Goal: Participate in discussion: Engage in conversation with other users on a specific topic

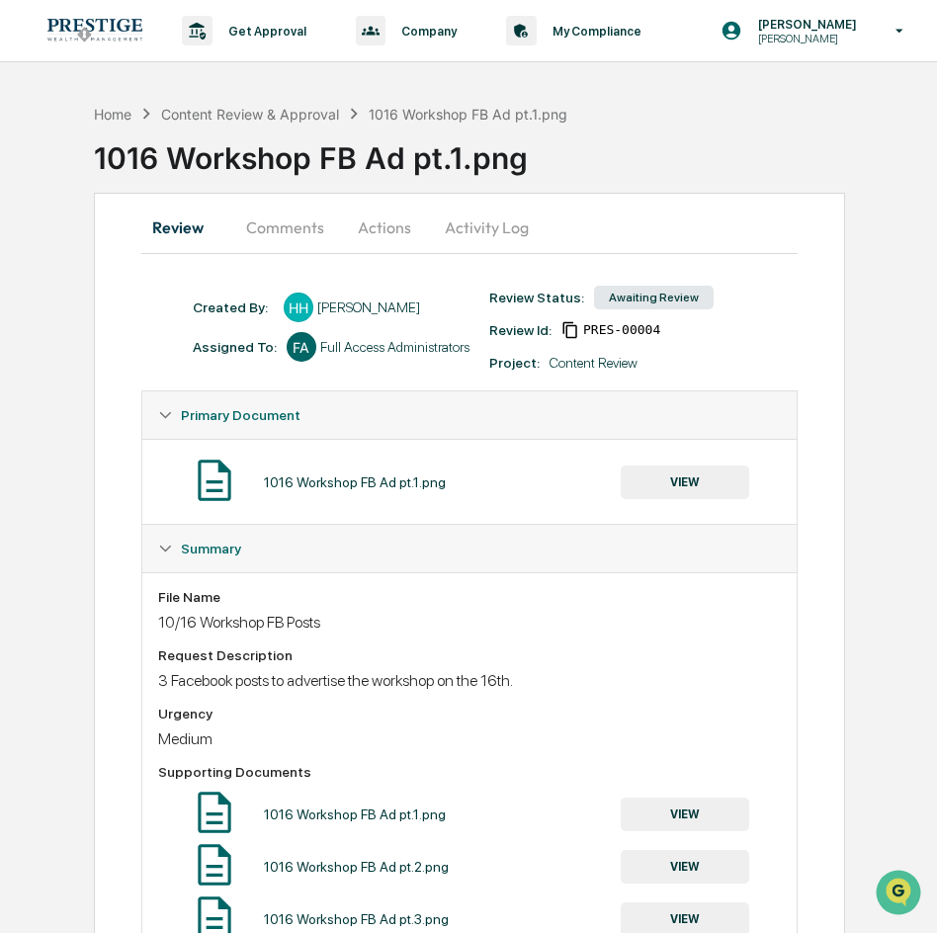
click at [305, 212] on button "Comments" at bounding box center [285, 227] width 110 height 47
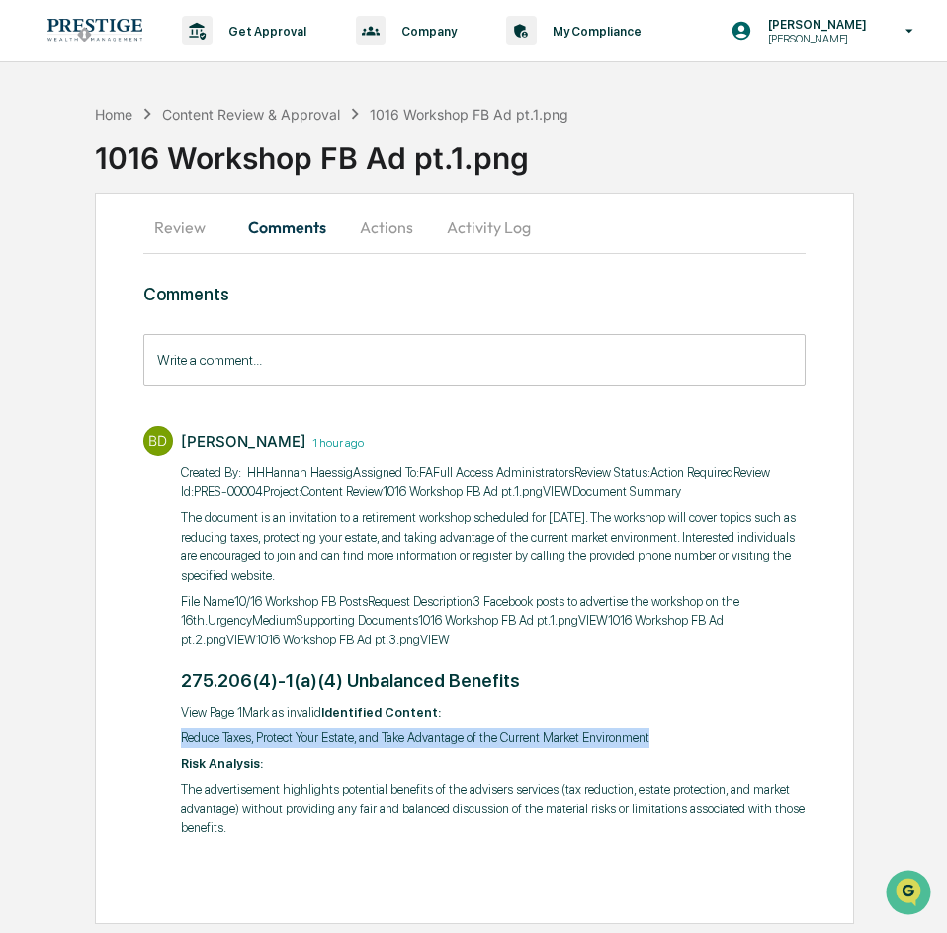
drag, startPoint x: 174, startPoint y: 744, endPoint x: 771, endPoint y: 736, distance: 597.0
click at [771, 724] on div "BD [PERSON_NAME] 1 hour ago ​Created By: ‎ ‎HHHannah HaessigAssigned To:FAFull …" at bounding box center [474, 630] width 663 height 428
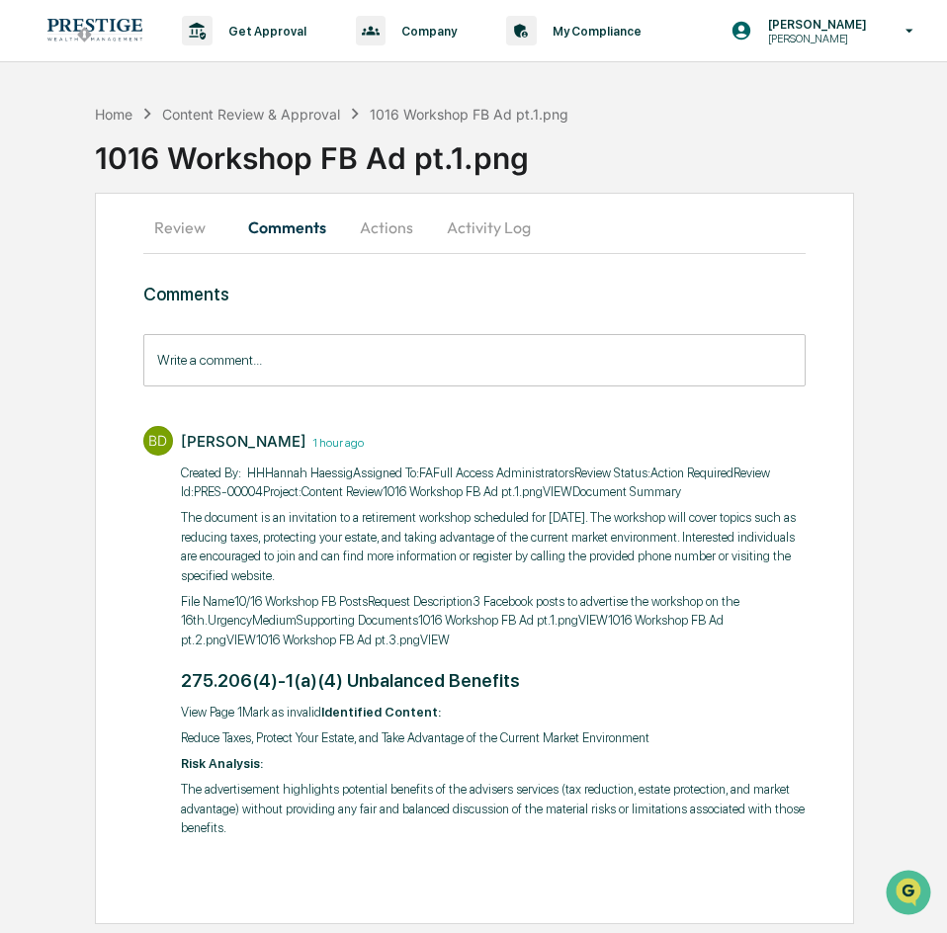
click at [600, 829] on p "The advertisement highlights potential benefits of the advisers services (tax r…" at bounding box center [494, 809] width 626 height 58
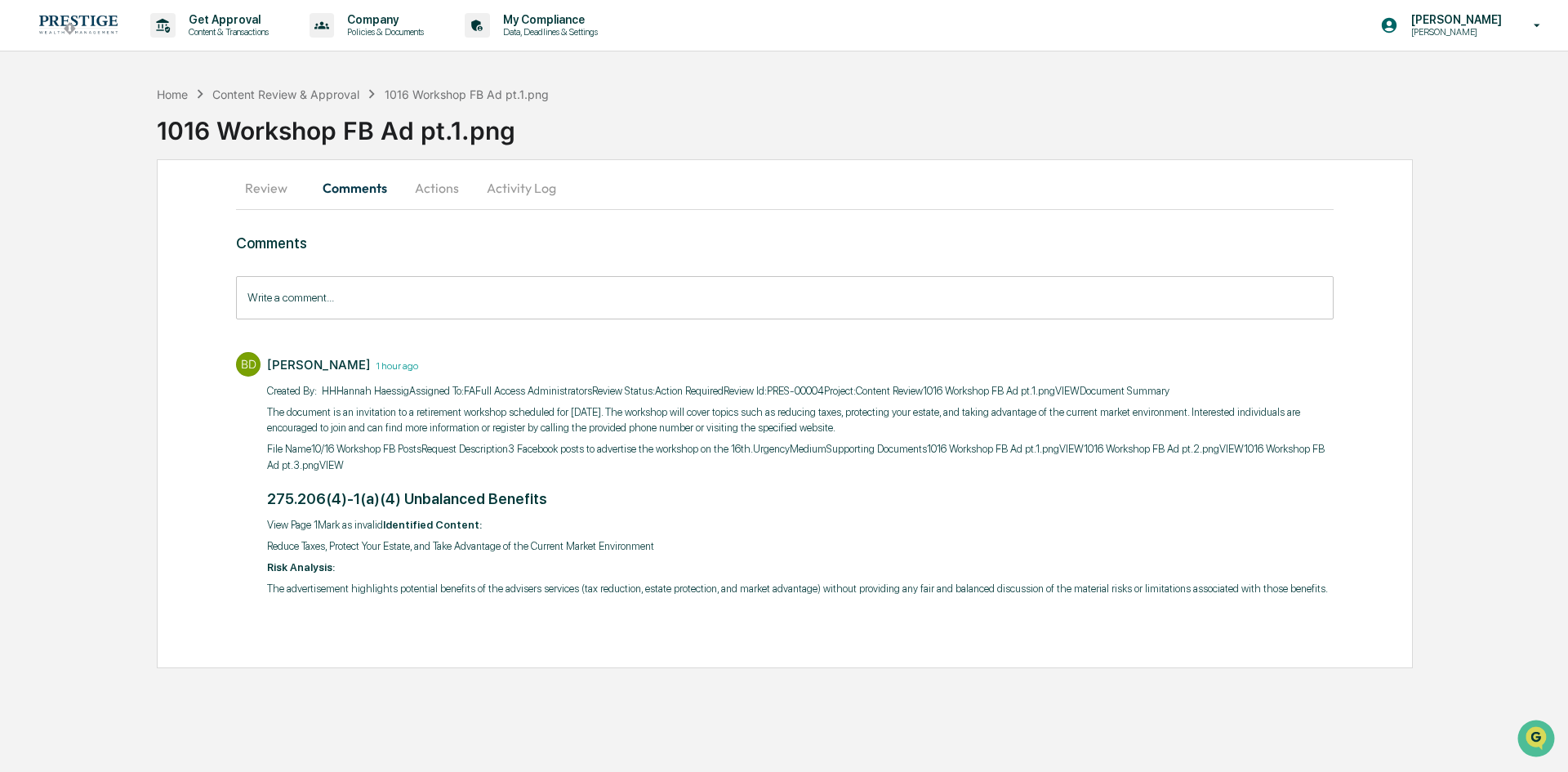
click at [438, 207] on button "Actions" at bounding box center [436, 188] width 74 height 39
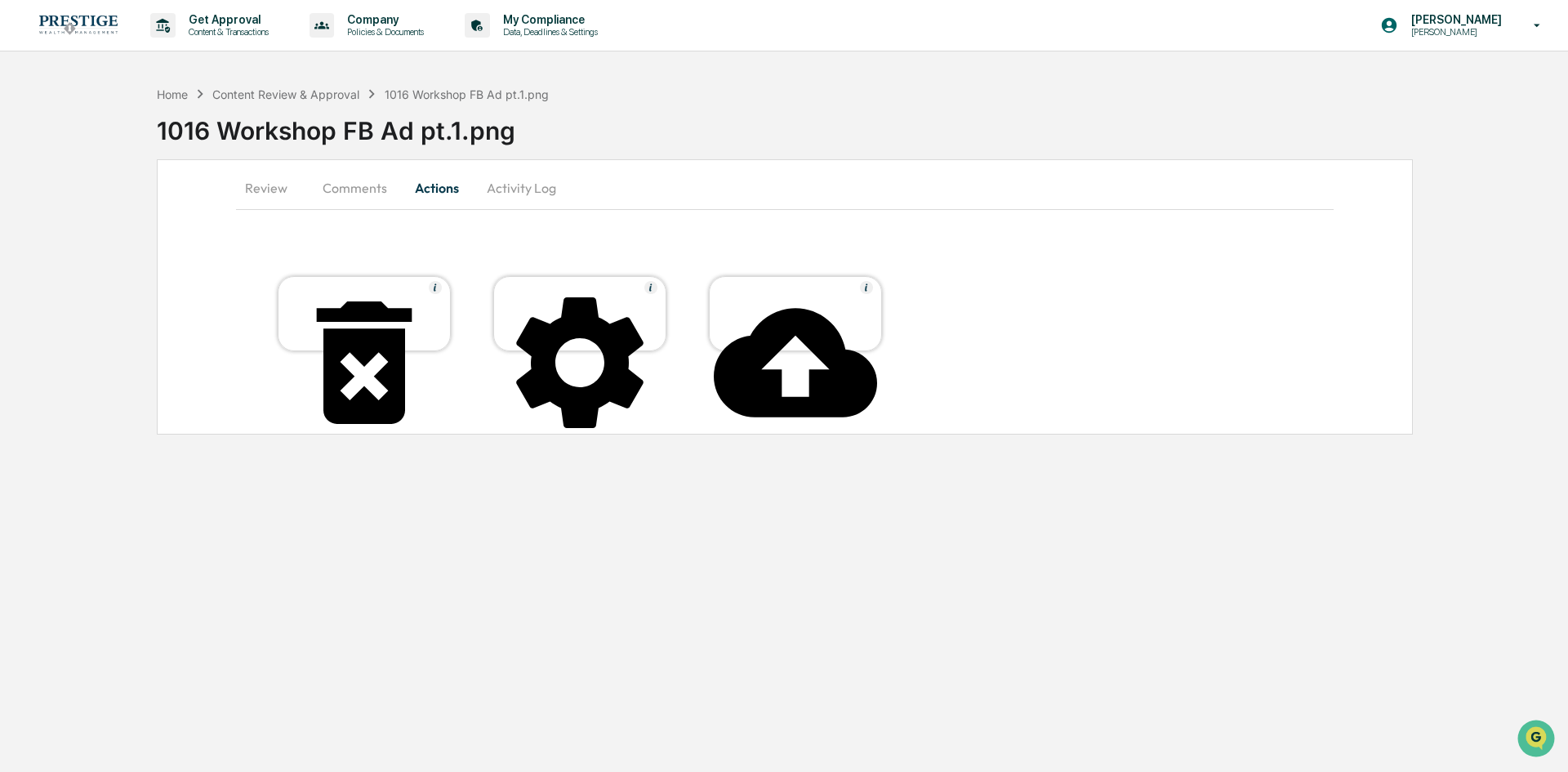
click at [350, 180] on button "Comments" at bounding box center [355, 188] width 91 height 39
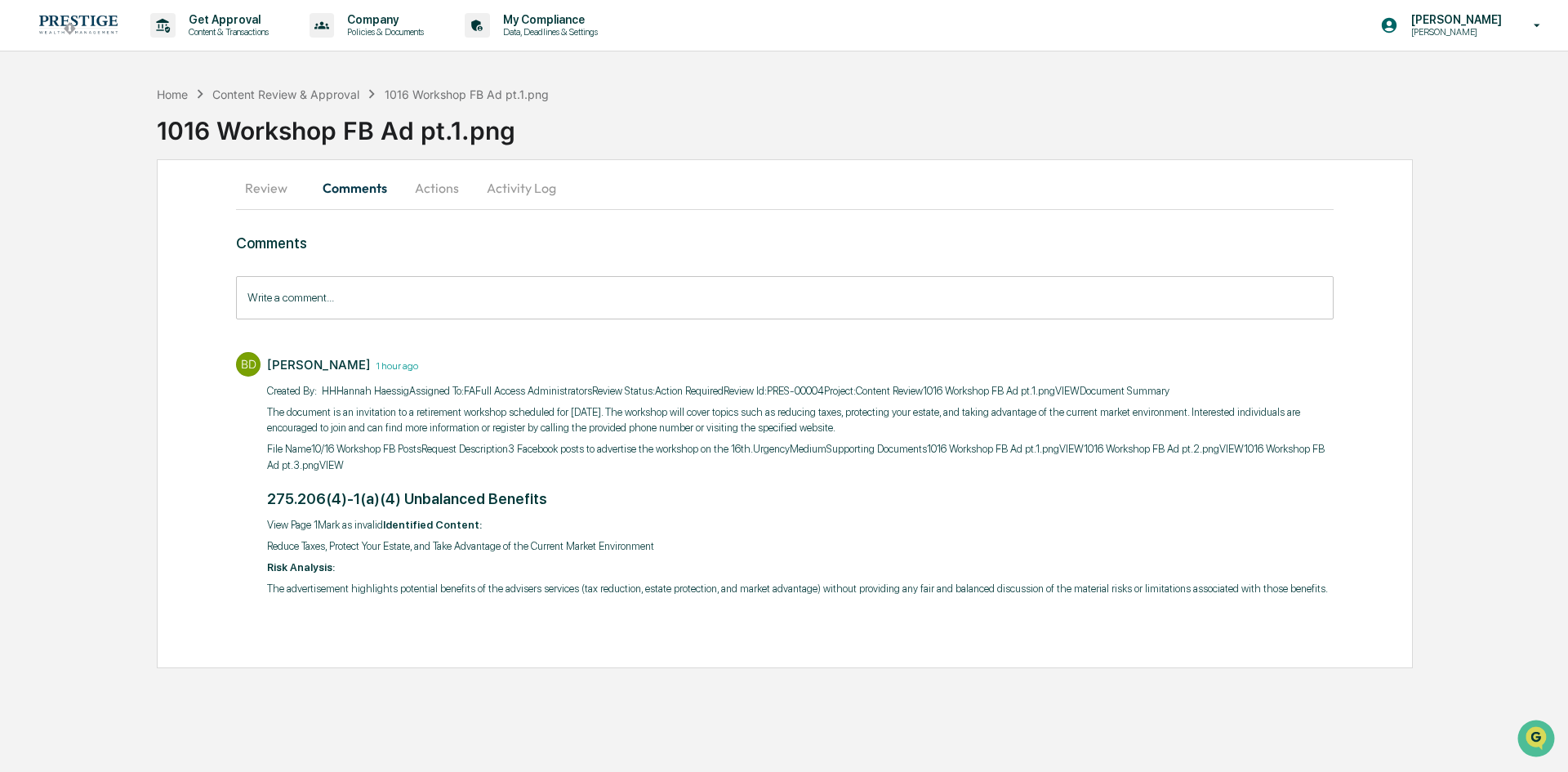
click at [435, 303] on input "Write a comment..." at bounding box center [785, 298] width 1097 height 43
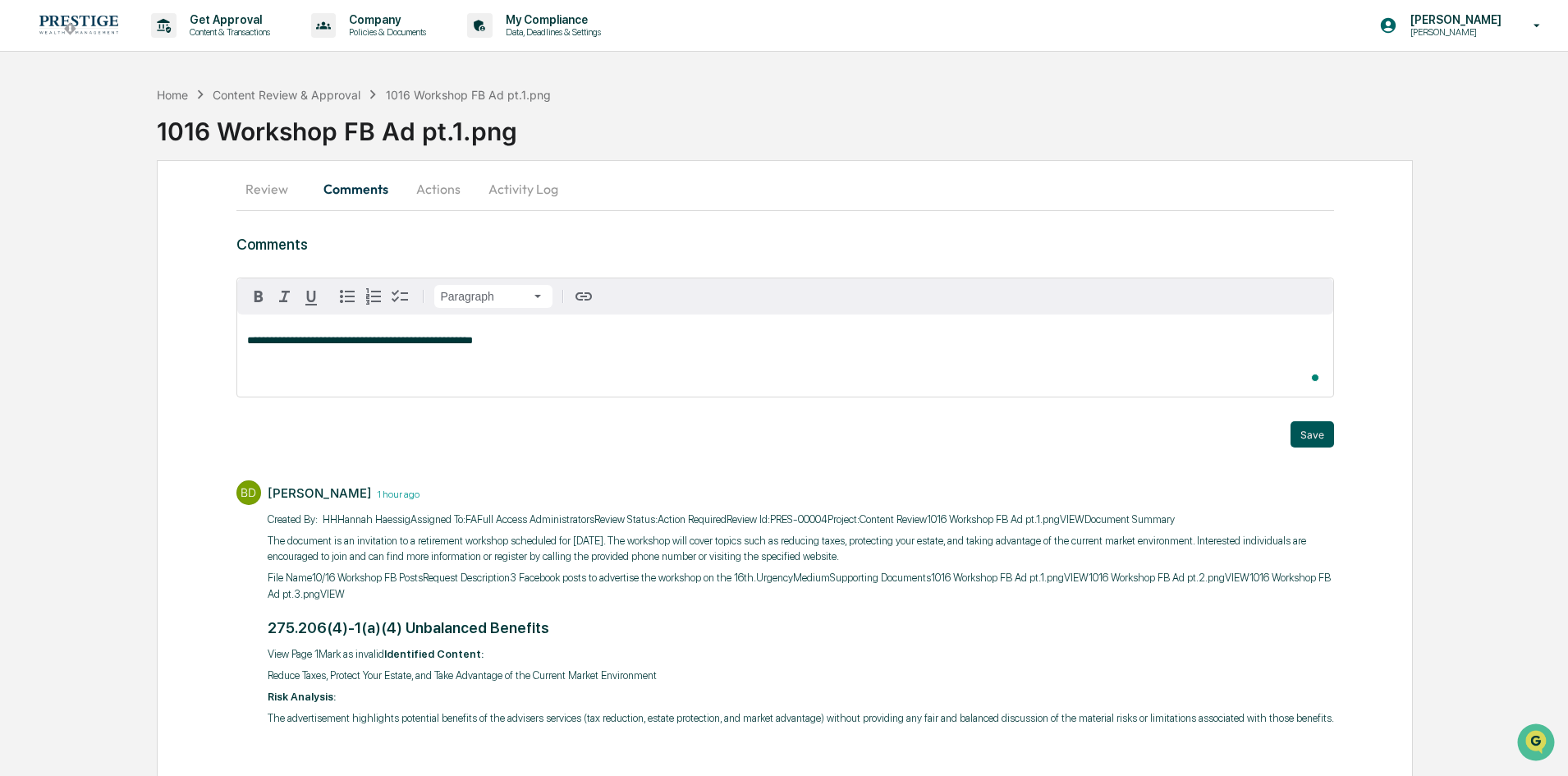
click at [777, 444] on button "Save" at bounding box center [1312, 435] width 43 height 27
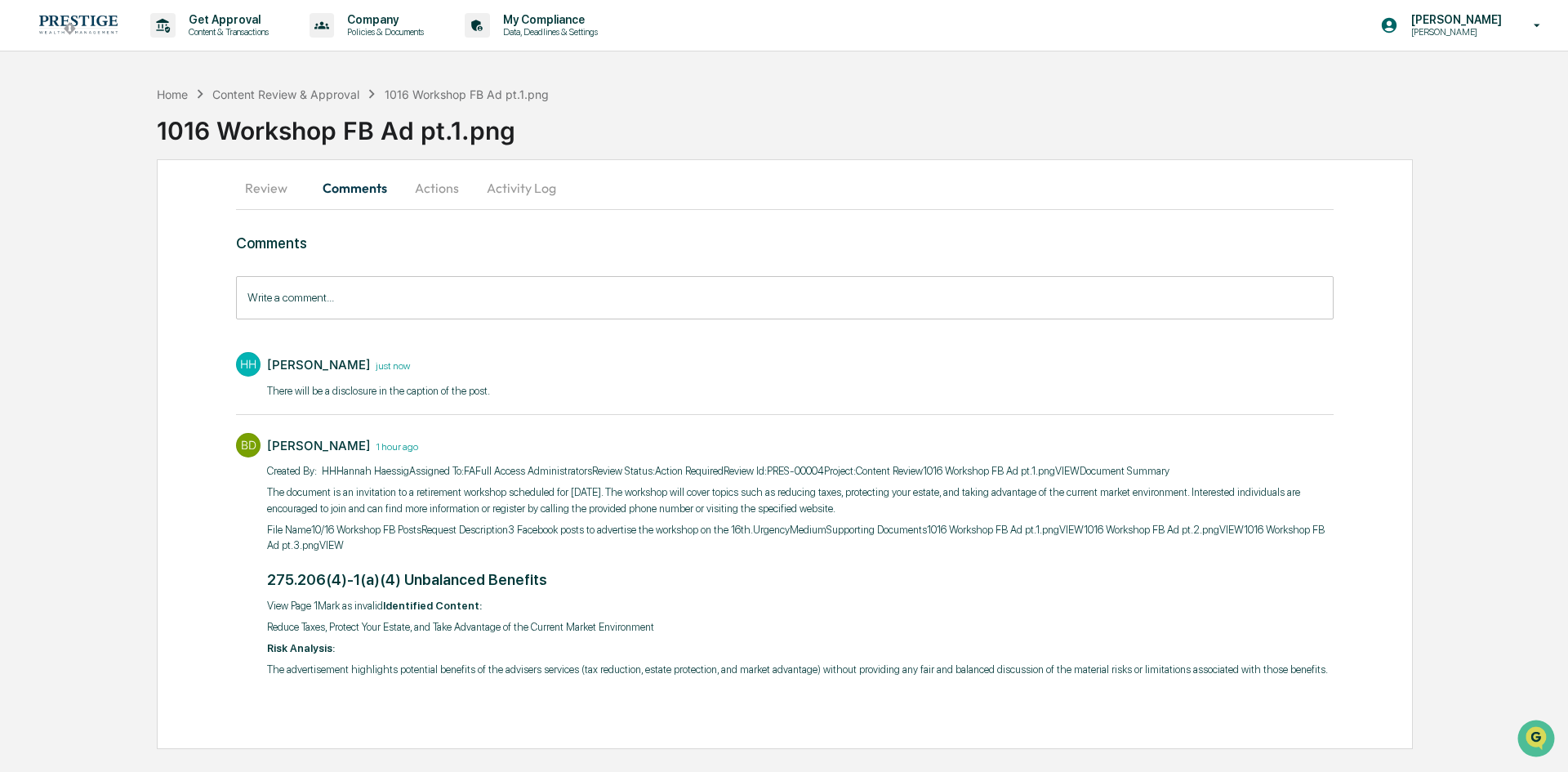
click at [270, 201] on button "Review" at bounding box center [273, 188] width 74 height 39
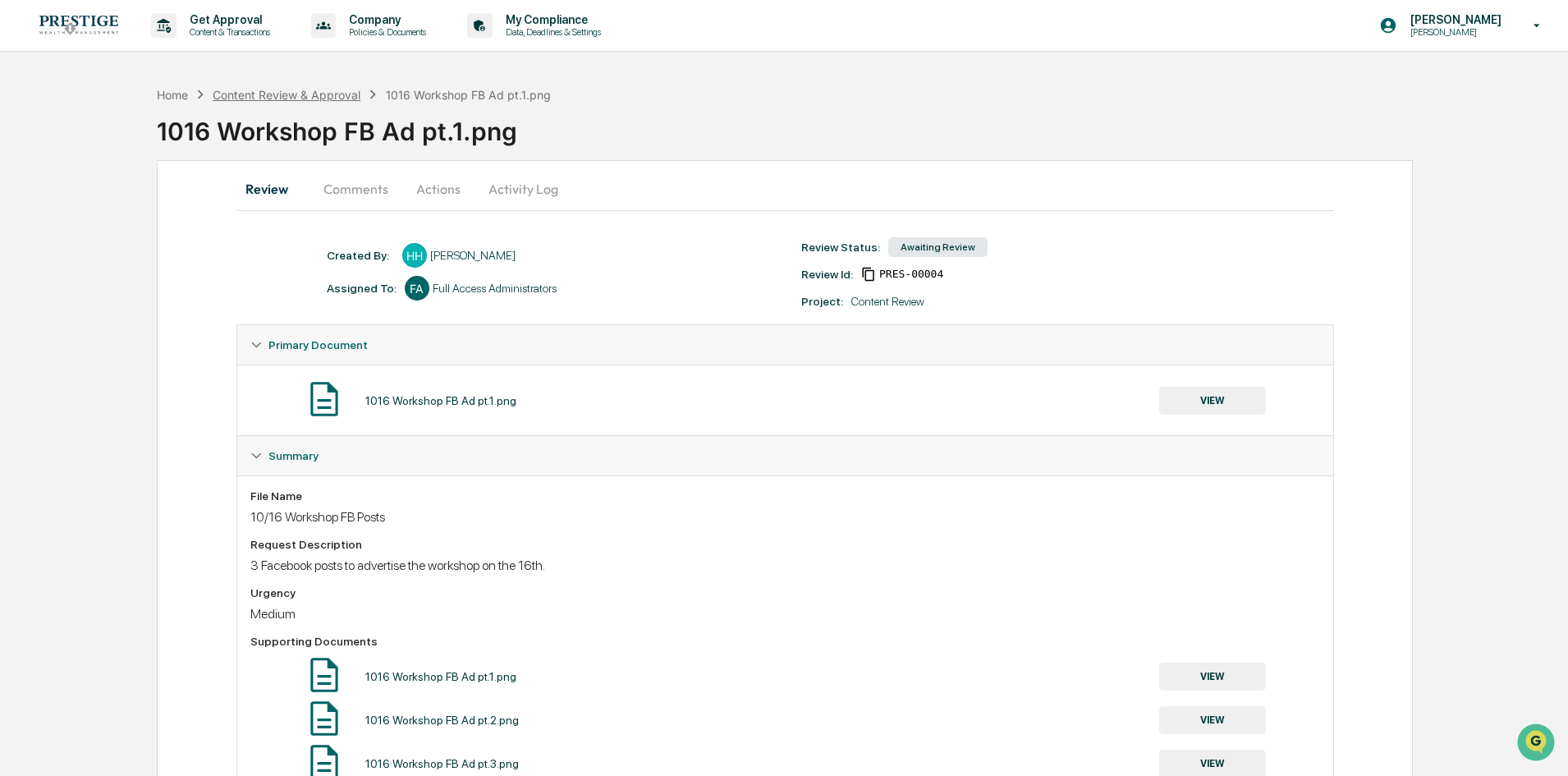
click at [340, 96] on div "Content Review & Approval" at bounding box center [287, 95] width 148 height 14
